Goal: Task Accomplishment & Management: Complete application form

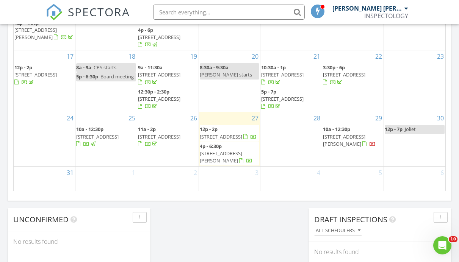
scroll to position [526, 0]
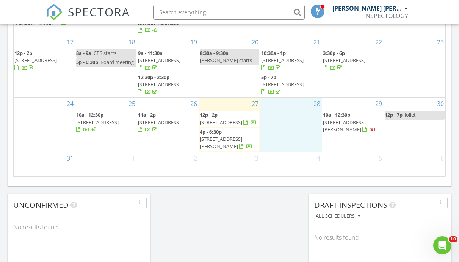
click at [295, 130] on div "28" at bounding box center [290, 125] width 61 height 54
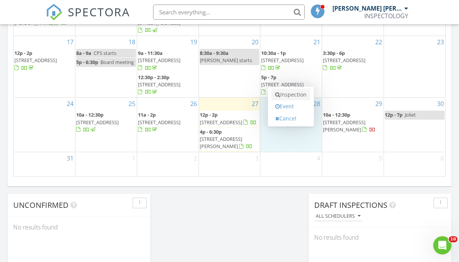
click at [289, 89] on link "Inspection" at bounding box center [290, 95] width 39 height 12
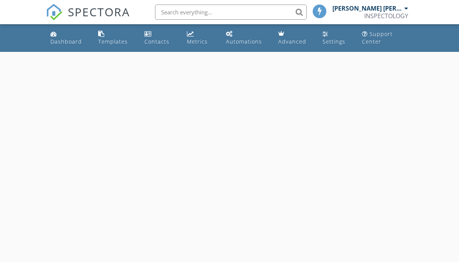
select select "7"
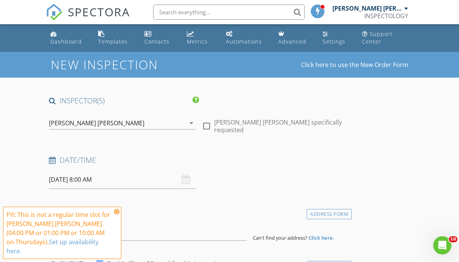
click at [93, 180] on input "08/28/2025 8:00 AM" at bounding box center [122, 180] width 147 height 19
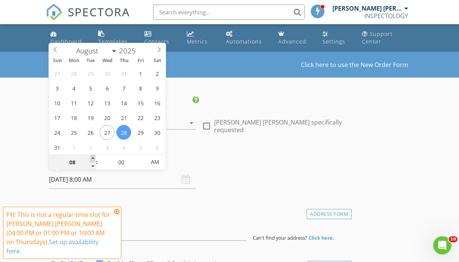
type input "09"
type input "08/28/2025 9:00 AM"
click at [92, 157] on span at bounding box center [92, 159] width 5 height 8
type input "10"
type input "08/28/2025 10:00 AM"
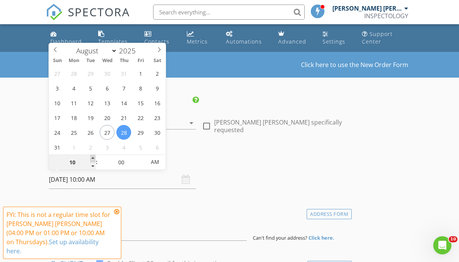
click at [92, 157] on span at bounding box center [92, 159] width 5 height 8
type input "11"
type input "08/28/2025 11:00 AM"
click at [92, 157] on span at bounding box center [92, 159] width 5 height 8
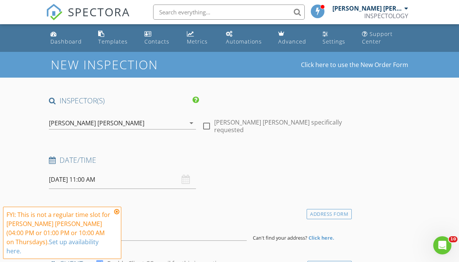
click at [116, 215] on icon at bounding box center [116, 212] width 5 height 6
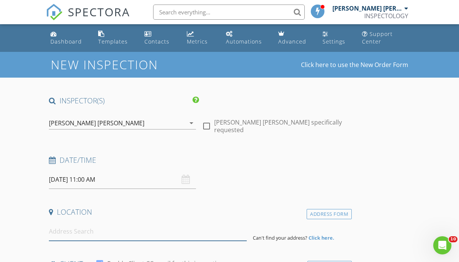
click at [124, 237] on input at bounding box center [148, 232] width 198 height 19
paste input "45 Castle Rock Ln, Bloomingdale"
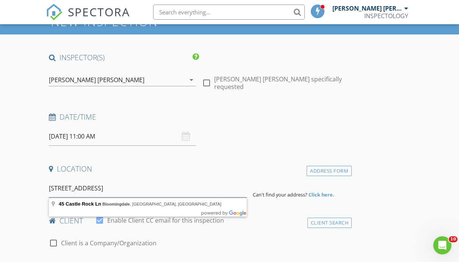
scroll to position [58, 0]
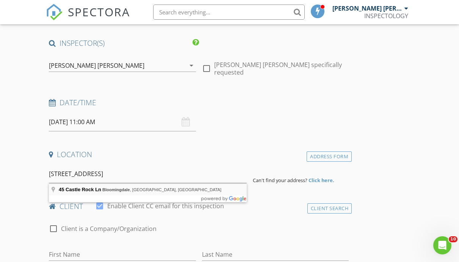
type input "45 Castle Rock Ln, Bloomingdale, IL, USA"
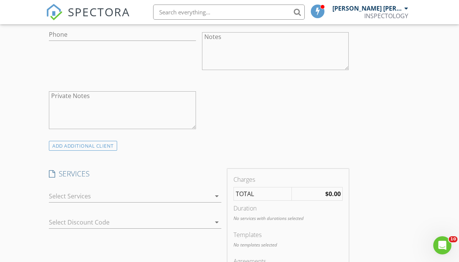
scroll to position [506, 0]
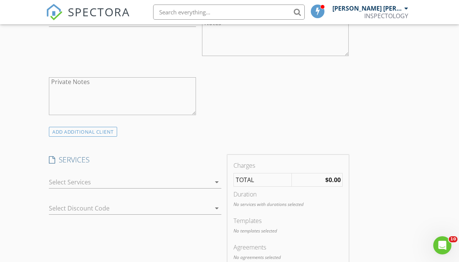
click at [81, 176] on div at bounding box center [130, 182] width 162 height 12
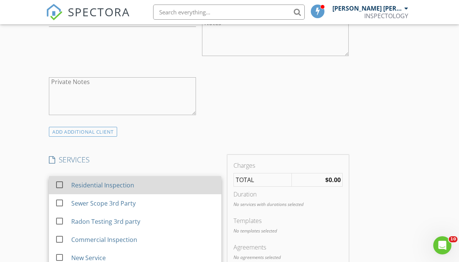
click at [60, 179] on div at bounding box center [59, 185] width 13 height 13
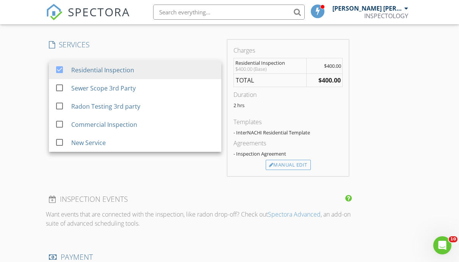
scroll to position [624, 0]
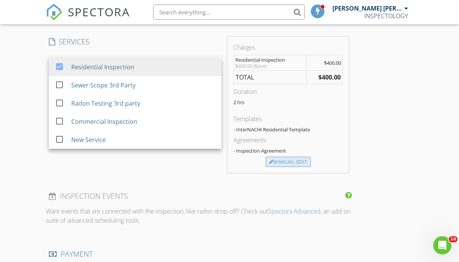
click at [276, 158] on div "Manual Edit" at bounding box center [288, 162] width 45 height 11
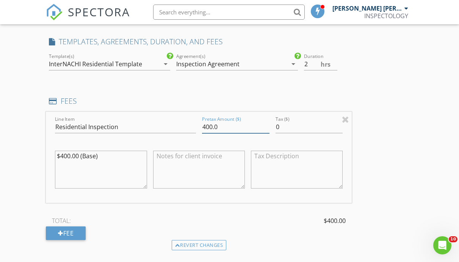
click at [207, 121] on input "400.0" at bounding box center [235, 127] width 67 height 13
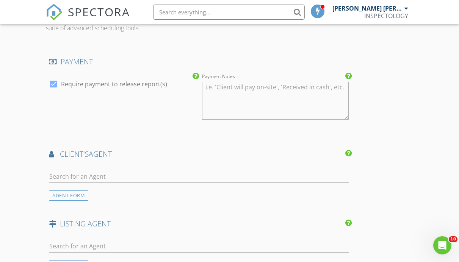
scroll to position [896, 0]
type input "495"
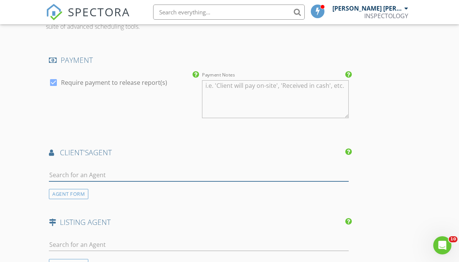
click at [95, 171] on input "text" at bounding box center [199, 175] width 300 height 13
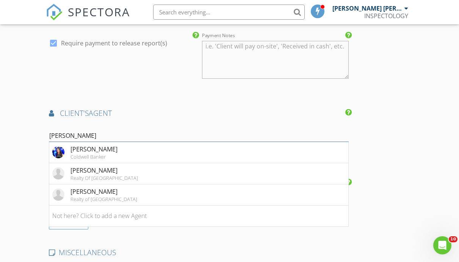
type input "flor"
click at [104, 154] on div "Coldwell Banker" at bounding box center [94, 157] width 47 height 6
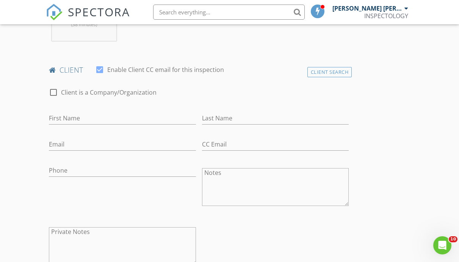
scroll to position [358, 0]
click at [131, 106] on div "First Name" at bounding box center [122, 118] width 147 height 25
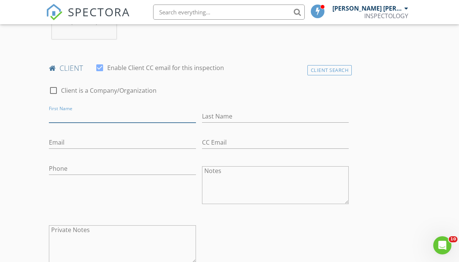
click at [130, 110] on input "First Name" at bounding box center [122, 116] width 147 height 13
paste input "Carlos Carrasco"
click at [91, 111] on input "Carlos Carrasco" at bounding box center [122, 116] width 147 height 13
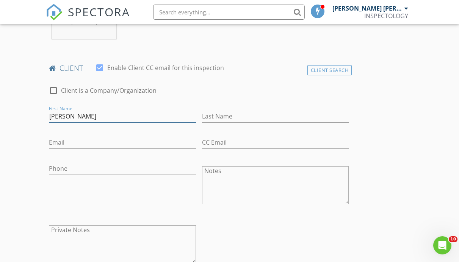
type input "Carlos"
click at [240, 110] on input "Last Name" at bounding box center [275, 116] width 147 height 13
paste input "Carrasco"
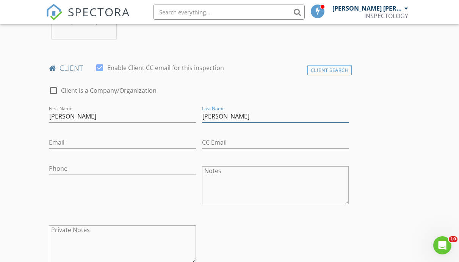
type input "Carrasco"
click at [132, 141] on input "Email" at bounding box center [122, 142] width 147 height 13
paste input "ccarrascot@gmail.com"
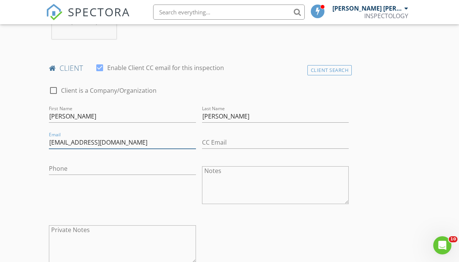
type input "ccarrascot@gmail.com"
click at [83, 163] on input "Phone" at bounding box center [122, 169] width 147 height 13
paste input "224-578-1262"
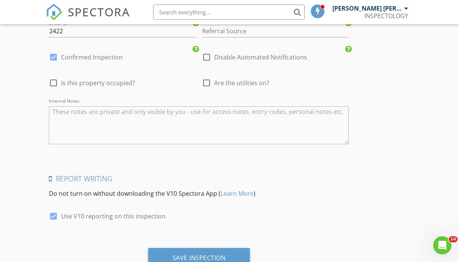
scroll to position [1375, 0]
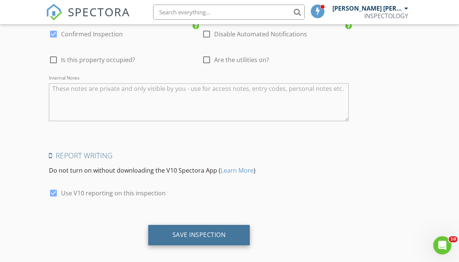
type input "224-578-1262"
click at [177, 232] on div "Save Inspection" at bounding box center [199, 235] width 102 height 20
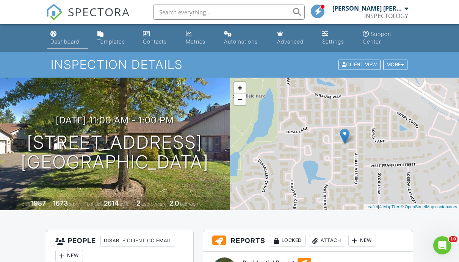
click at [58, 42] on div "Dashboard" at bounding box center [64, 41] width 29 height 6
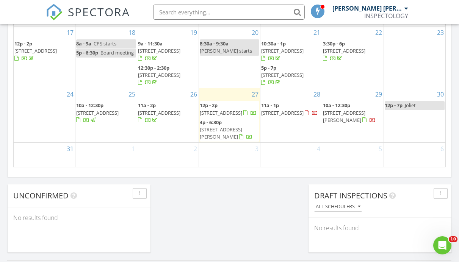
scroll to position [529, 0]
